Goal: Communication & Community: Ask a question

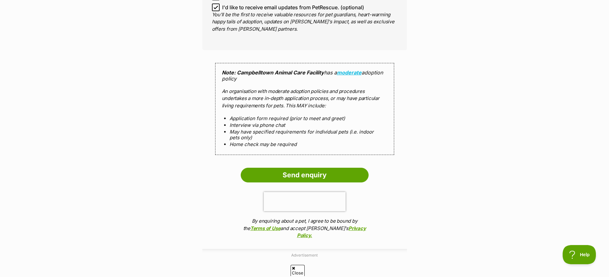
scroll to position [543, 0]
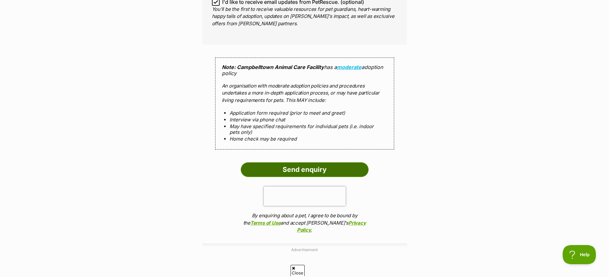
click at [303, 167] on input "Send enquiry" at bounding box center [305, 169] width 128 height 15
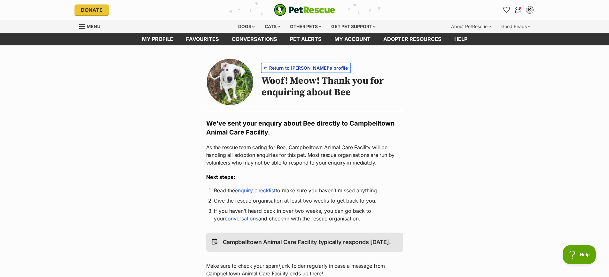
click at [286, 69] on span "Return to Bee's profile" at bounding box center [308, 68] width 79 height 7
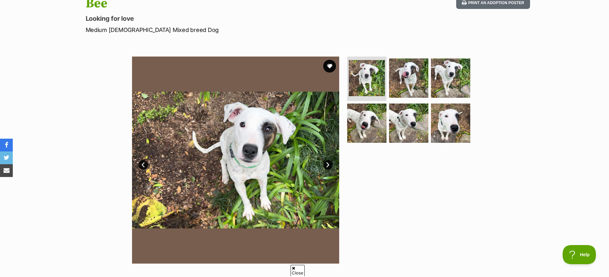
scroll to position [96, 0]
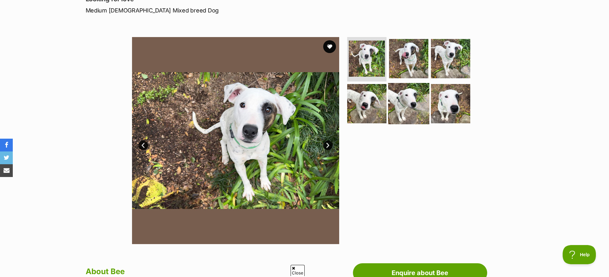
click at [411, 99] on img at bounding box center [408, 103] width 41 height 41
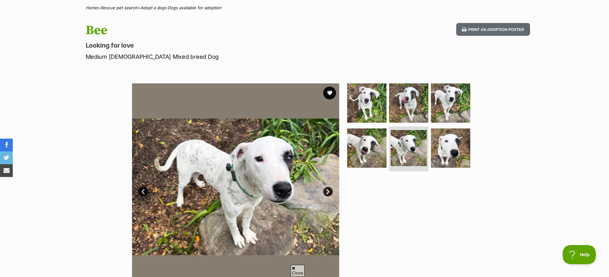
scroll to position [0, 0]
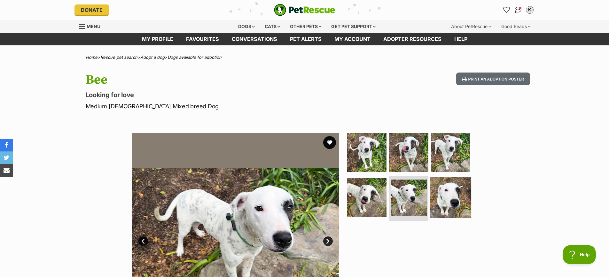
click at [447, 198] on img at bounding box center [450, 197] width 41 height 41
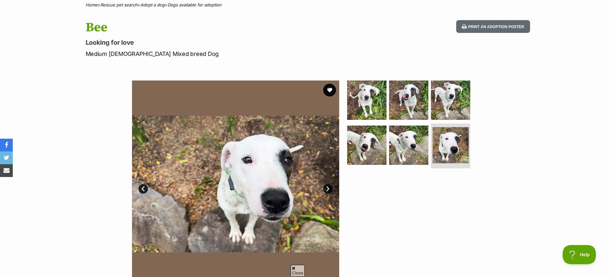
scroll to position [64, 0]
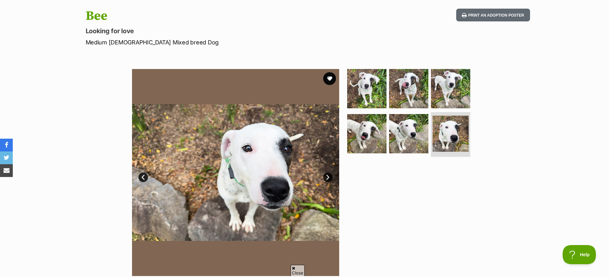
click at [329, 177] on link "Next" at bounding box center [328, 178] width 10 height 10
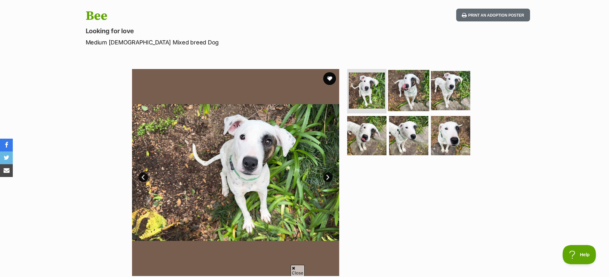
click at [412, 91] on img at bounding box center [408, 90] width 41 height 41
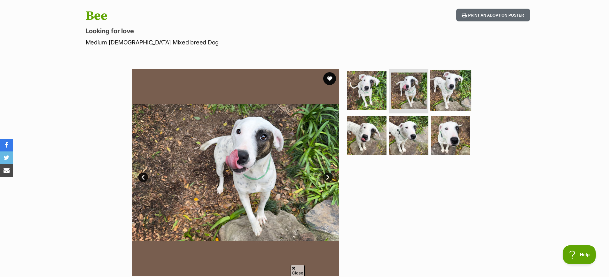
click at [447, 96] on img at bounding box center [450, 90] width 41 height 41
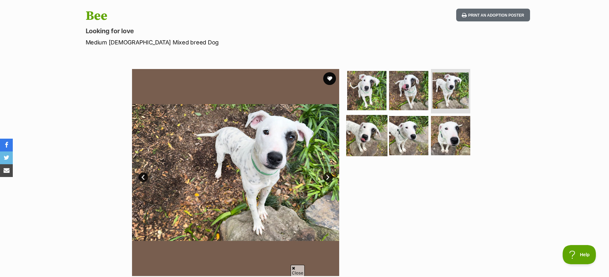
click at [363, 140] on img at bounding box center [366, 135] width 41 height 41
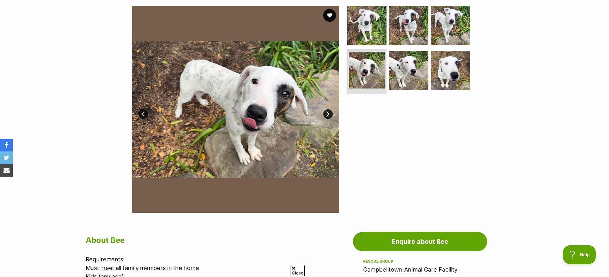
scroll to position [128, 0]
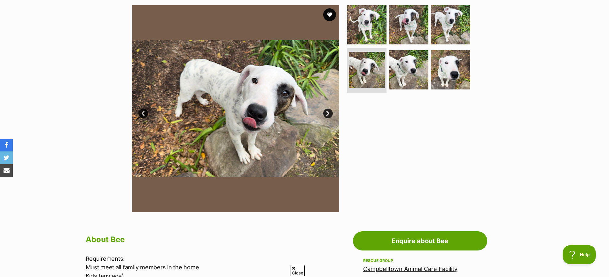
click at [450, 156] on div at bounding box center [411, 108] width 131 height 207
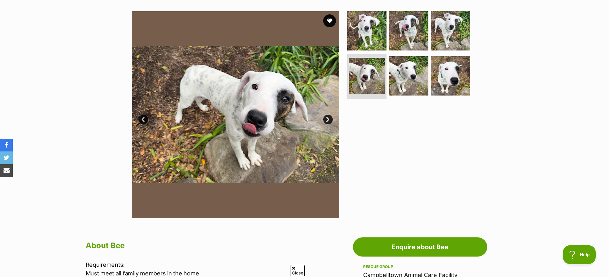
scroll to position [0, 0]
